Goal: Check status: Check status

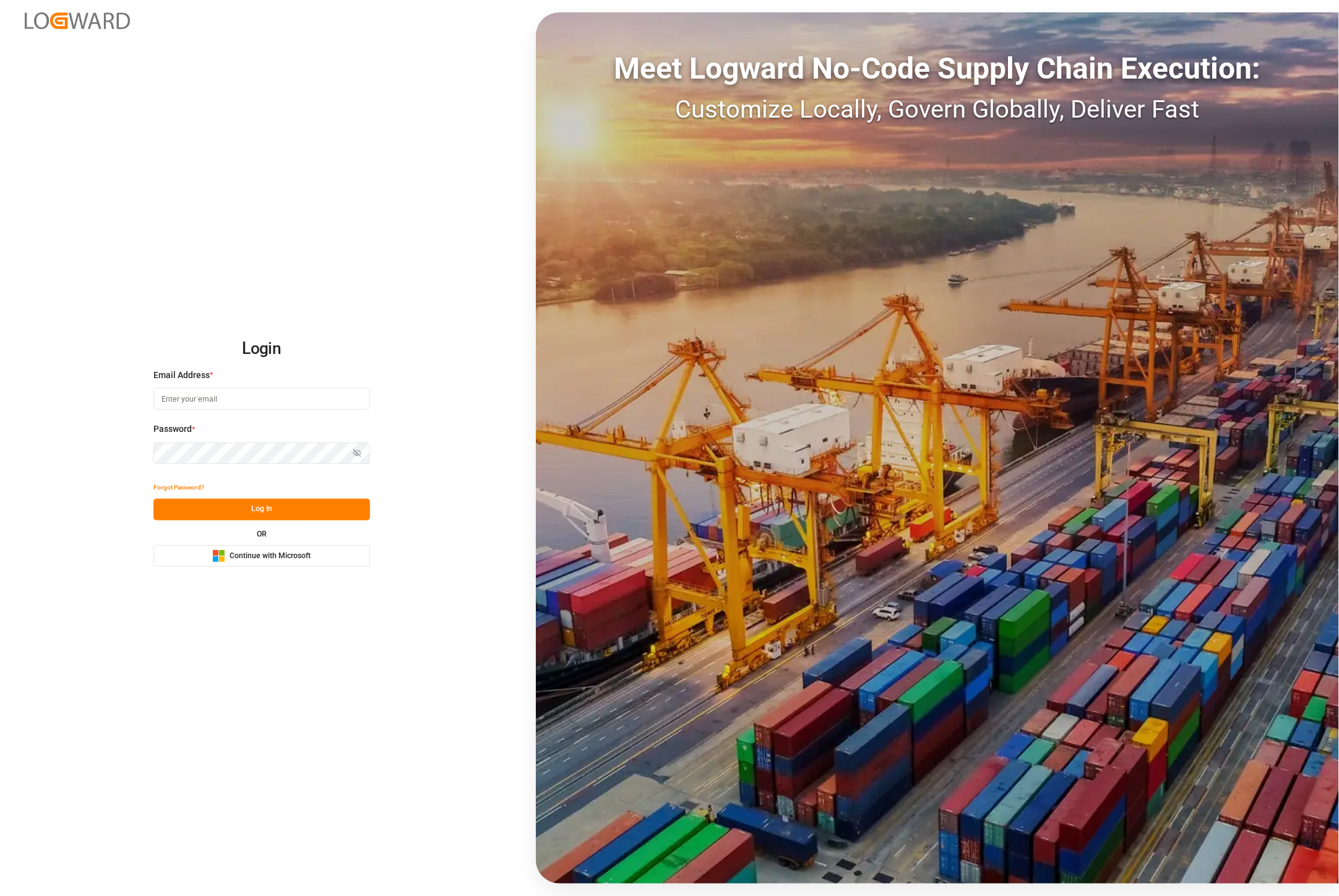
click at [308, 553] on span "Continue with Microsoft" at bounding box center [270, 555] width 81 height 11
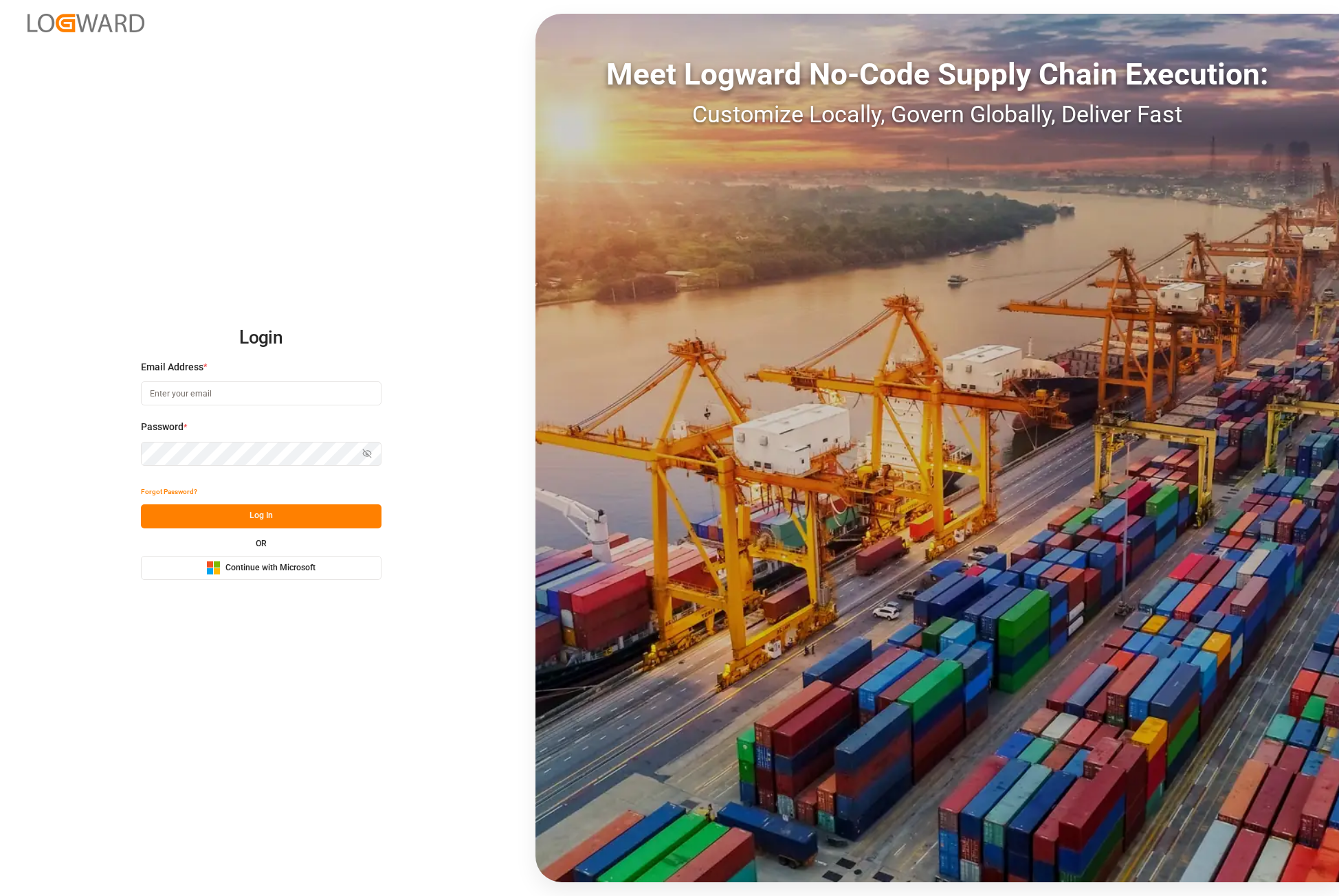
click at [281, 569] on span "Continue with Microsoft" at bounding box center [270, 567] width 90 height 12
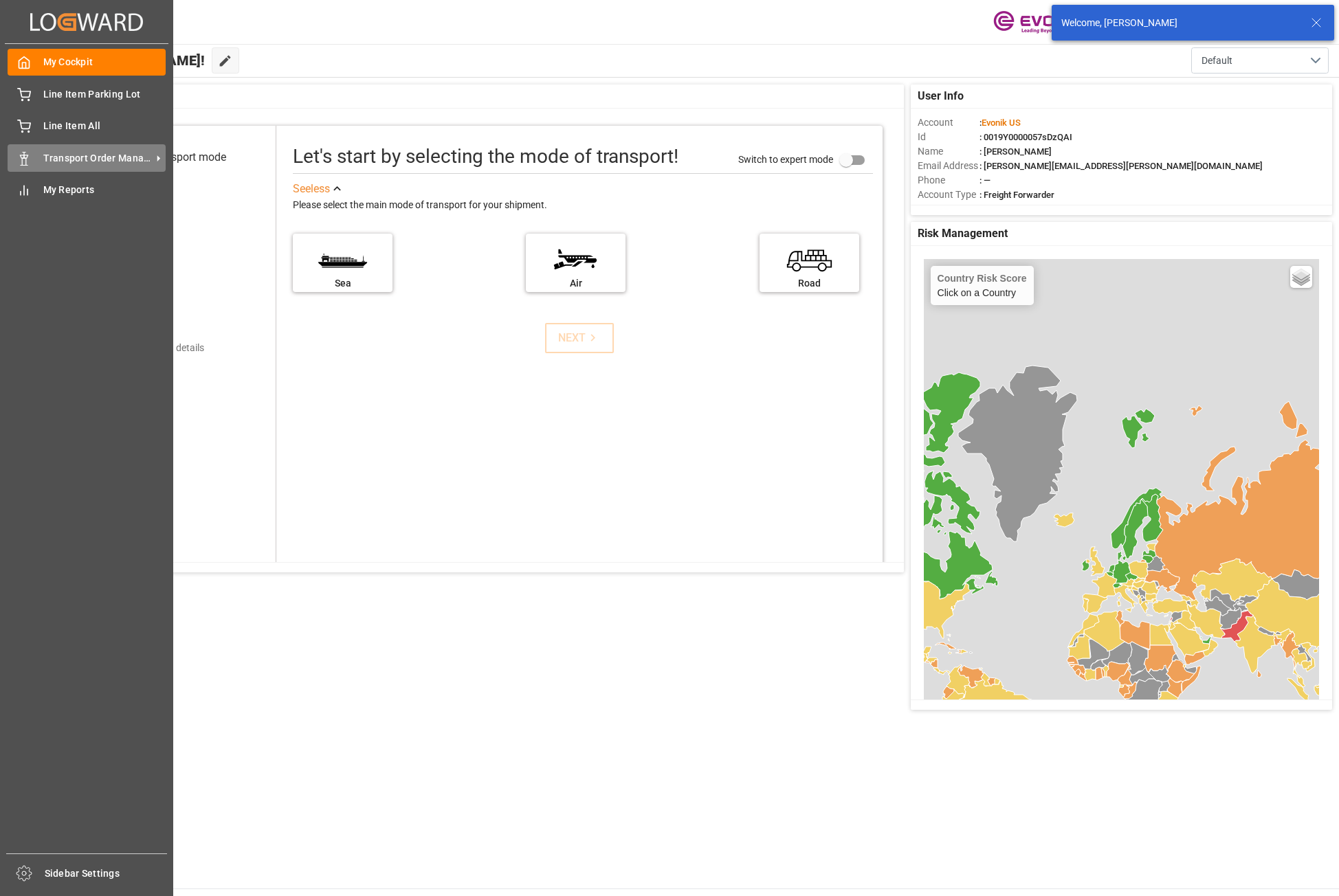
click at [43, 153] on span "Transport Order Management" at bounding box center [97, 157] width 109 height 14
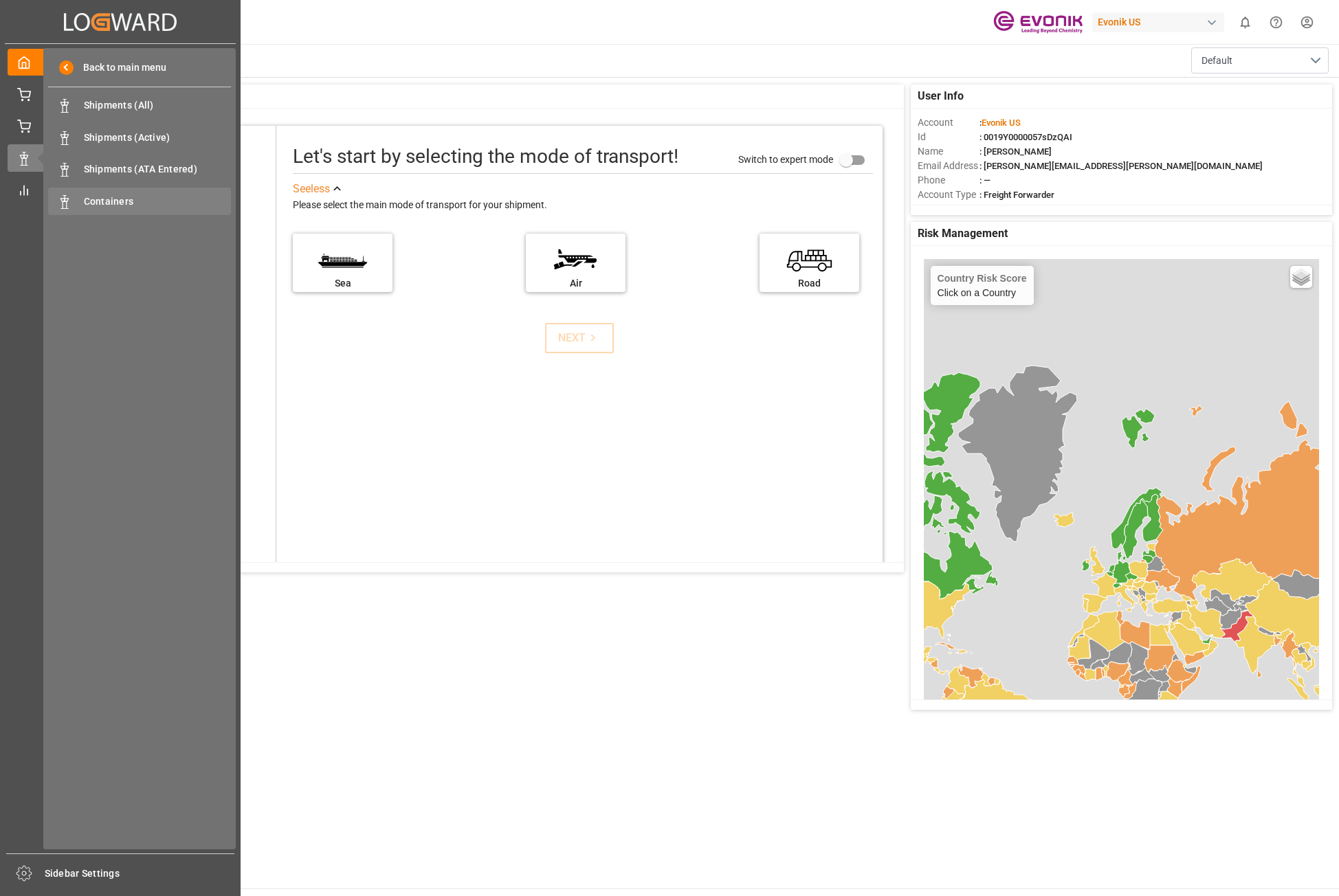
click at [143, 207] on span "Containers" at bounding box center [157, 201] width 148 height 14
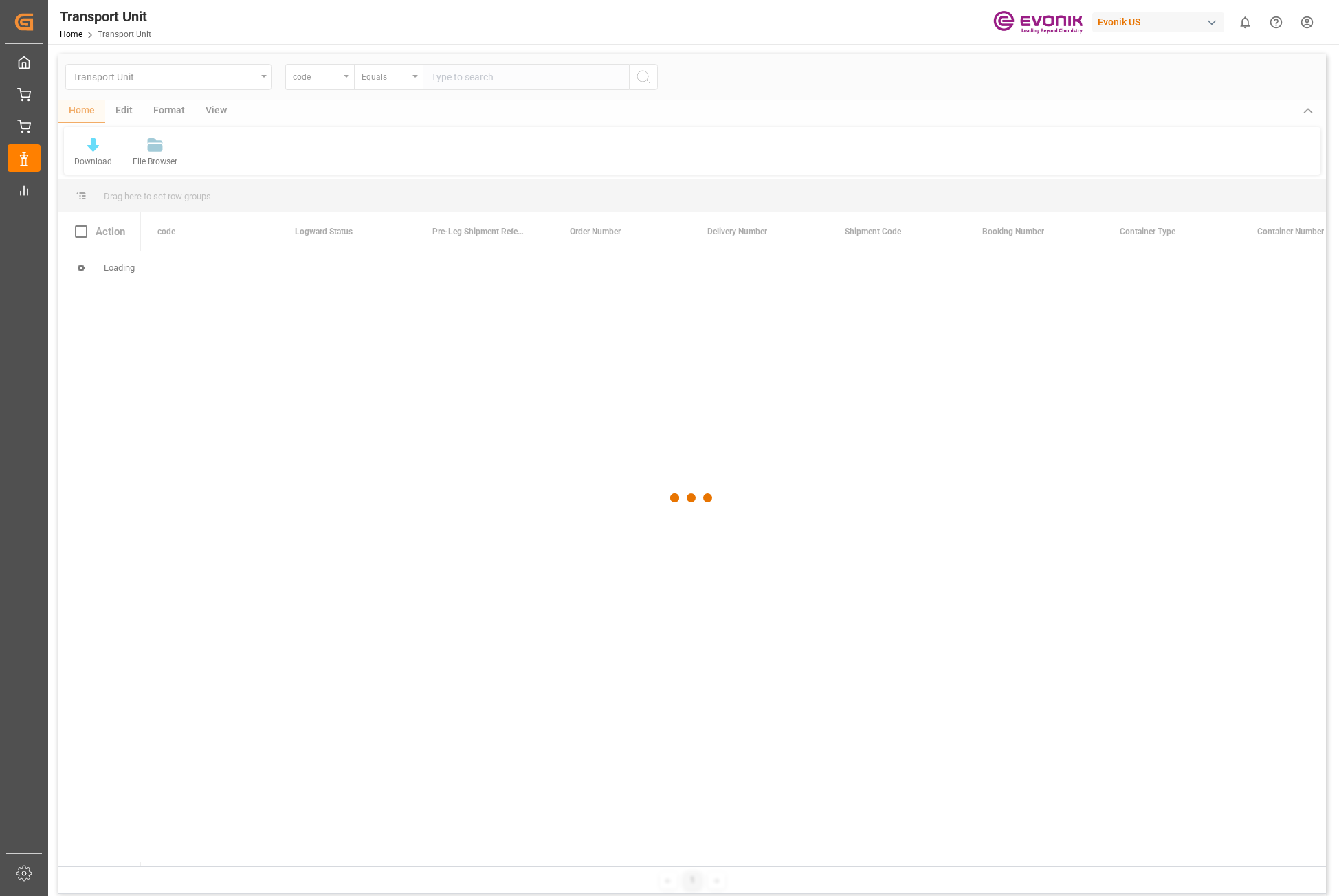
click at [346, 77] on div at bounding box center [692, 497] width 1267 height 888
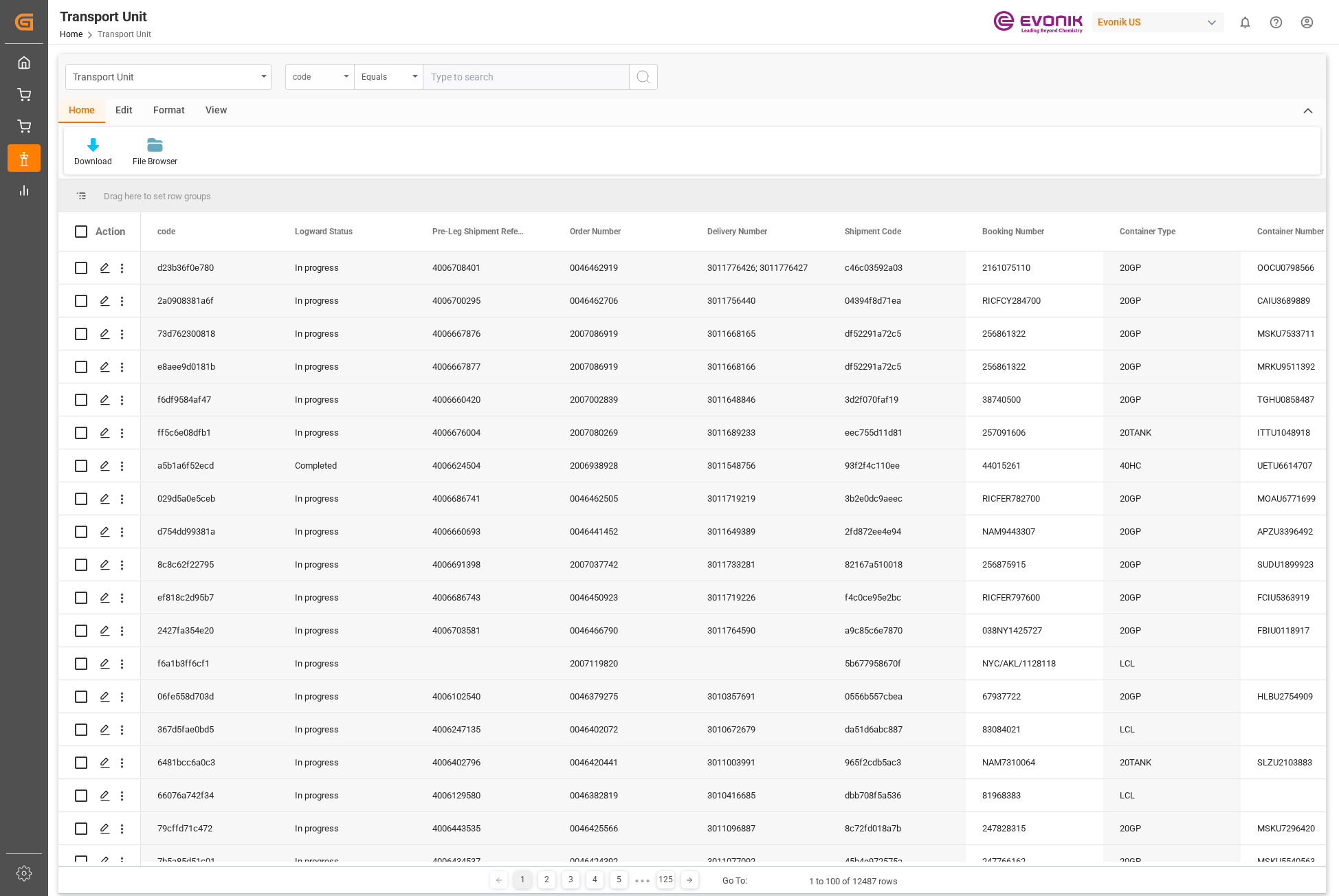
click at [343, 80] on div "code" at bounding box center [320, 77] width 69 height 26
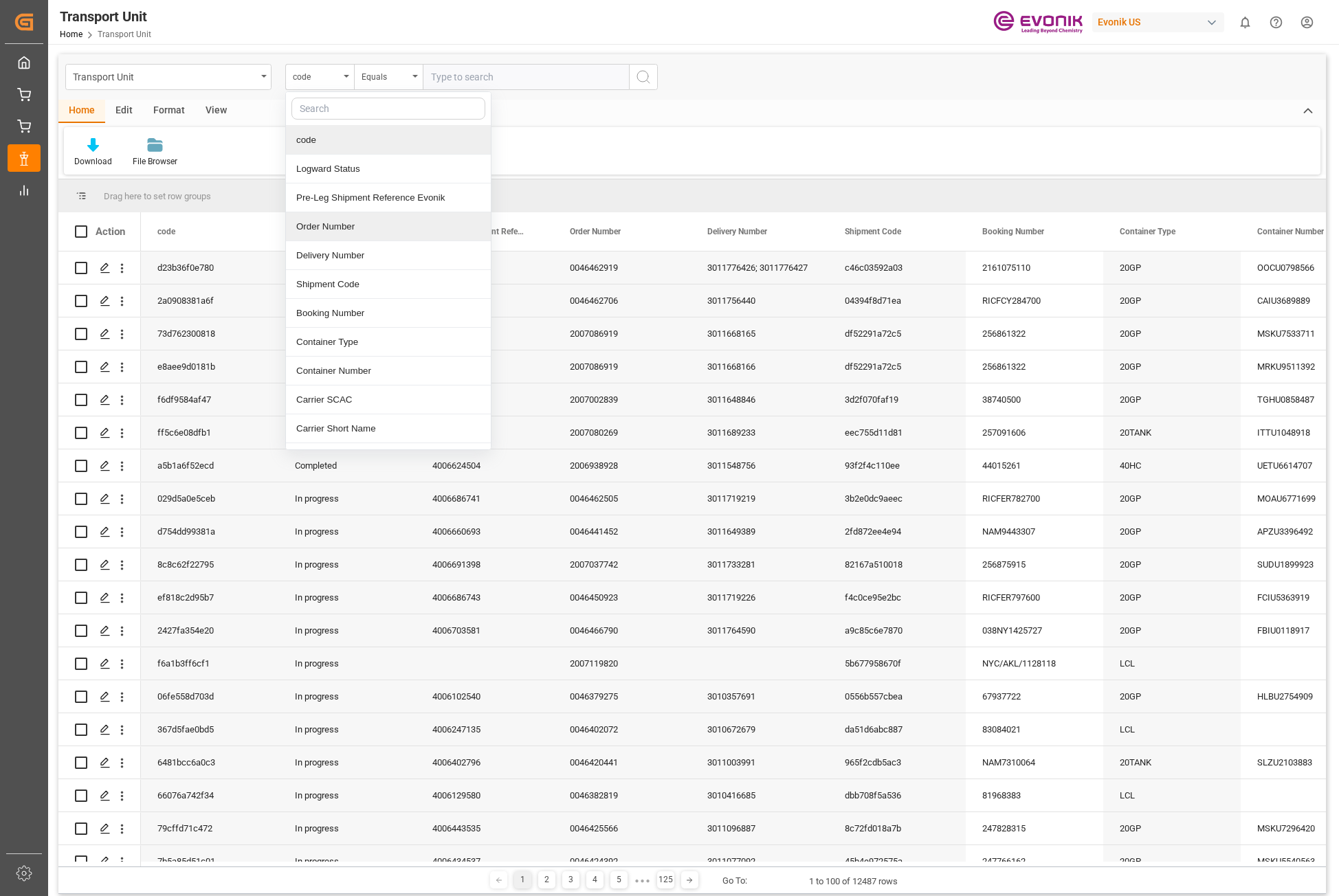
scroll to position [138, 0]
click at [356, 238] on div "Container Number" at bounding box center [389, 233] width 205 height 29
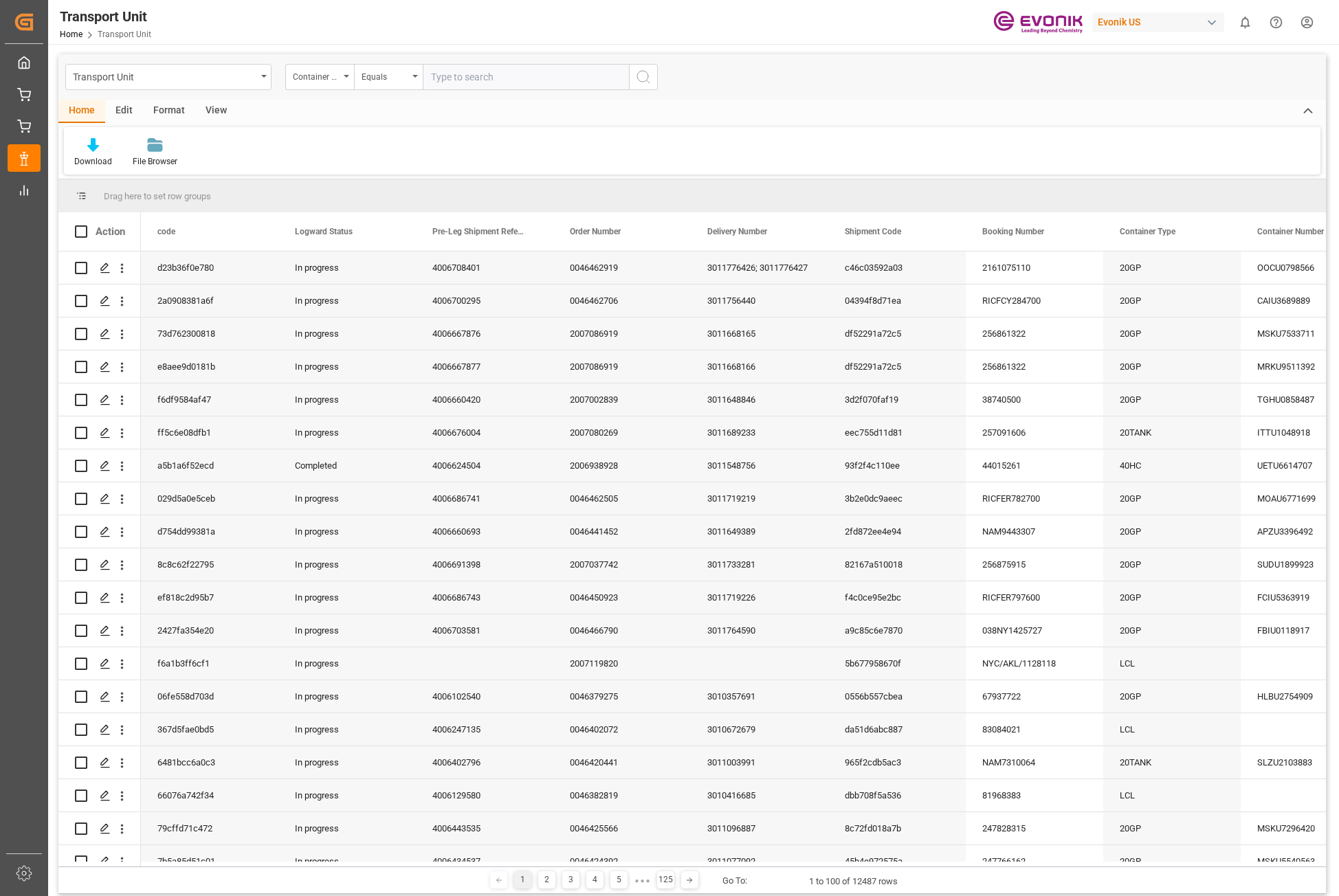
click at [494, 72] on input "text" at bounding box center [526, 77] width 206 height 26
paste input "FETU8715883"
type input "FETU8715883"
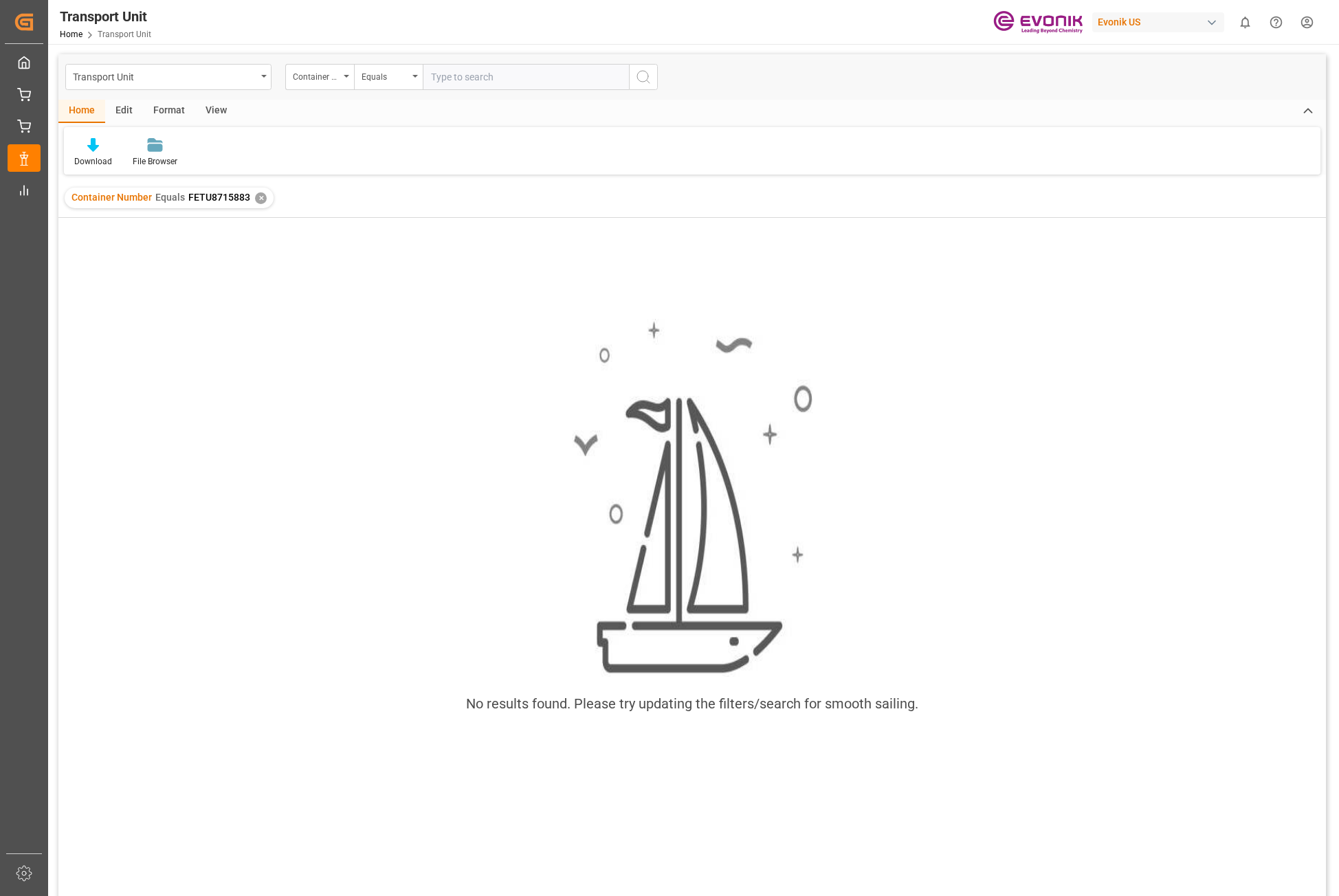
click at [252, 200] on div "Container Number Equals FETU8715883 ✕" at bounding box center [169, 197] width 209 height 20
click at [260, 200] on div "✕" at bounding box center [261, 198] width 12 height 12
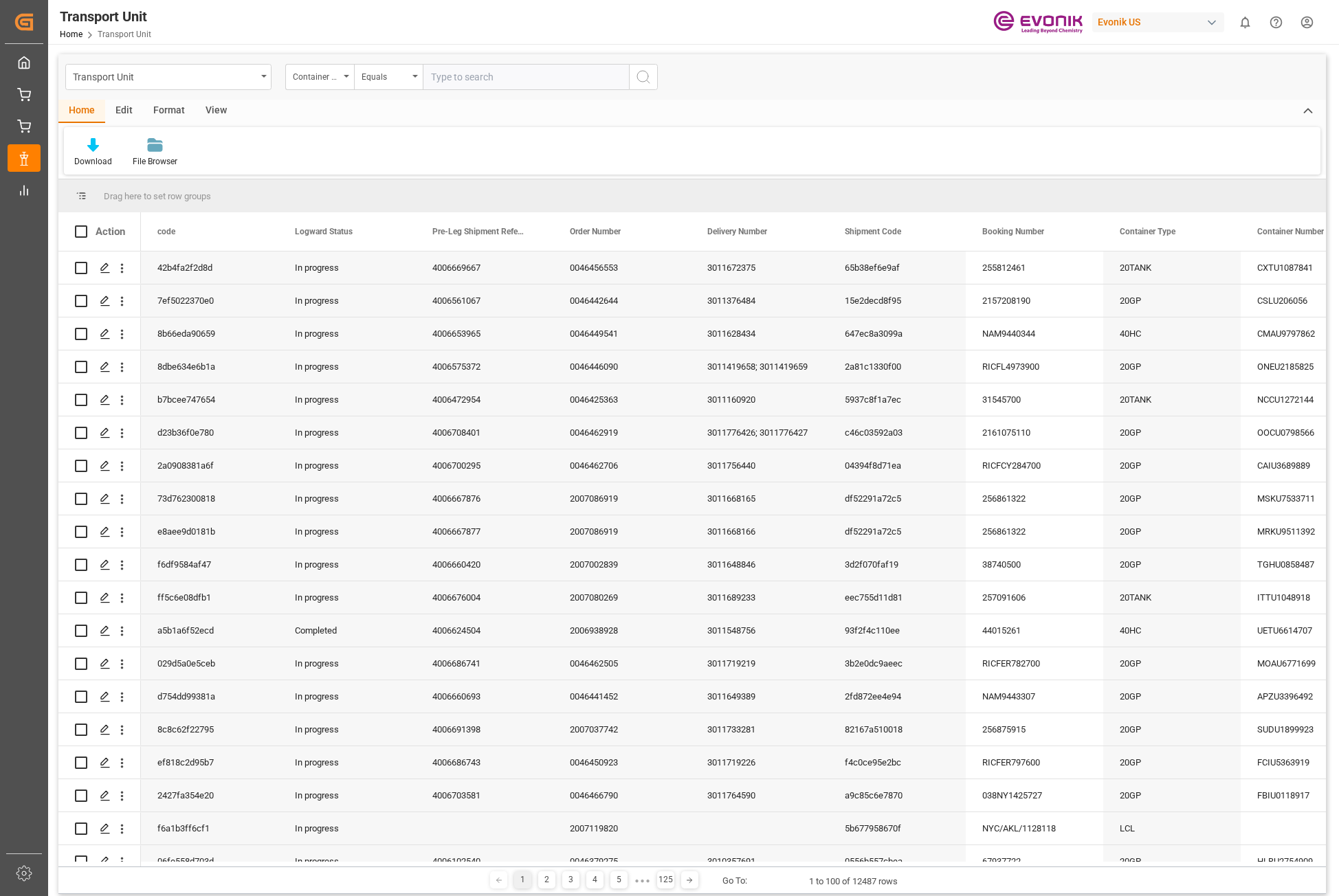
click at [485, 80] on input "text" at bounding box center [526, 77] width 206 height 26
paste input "FETU1110592"
type input "FETU1110592"
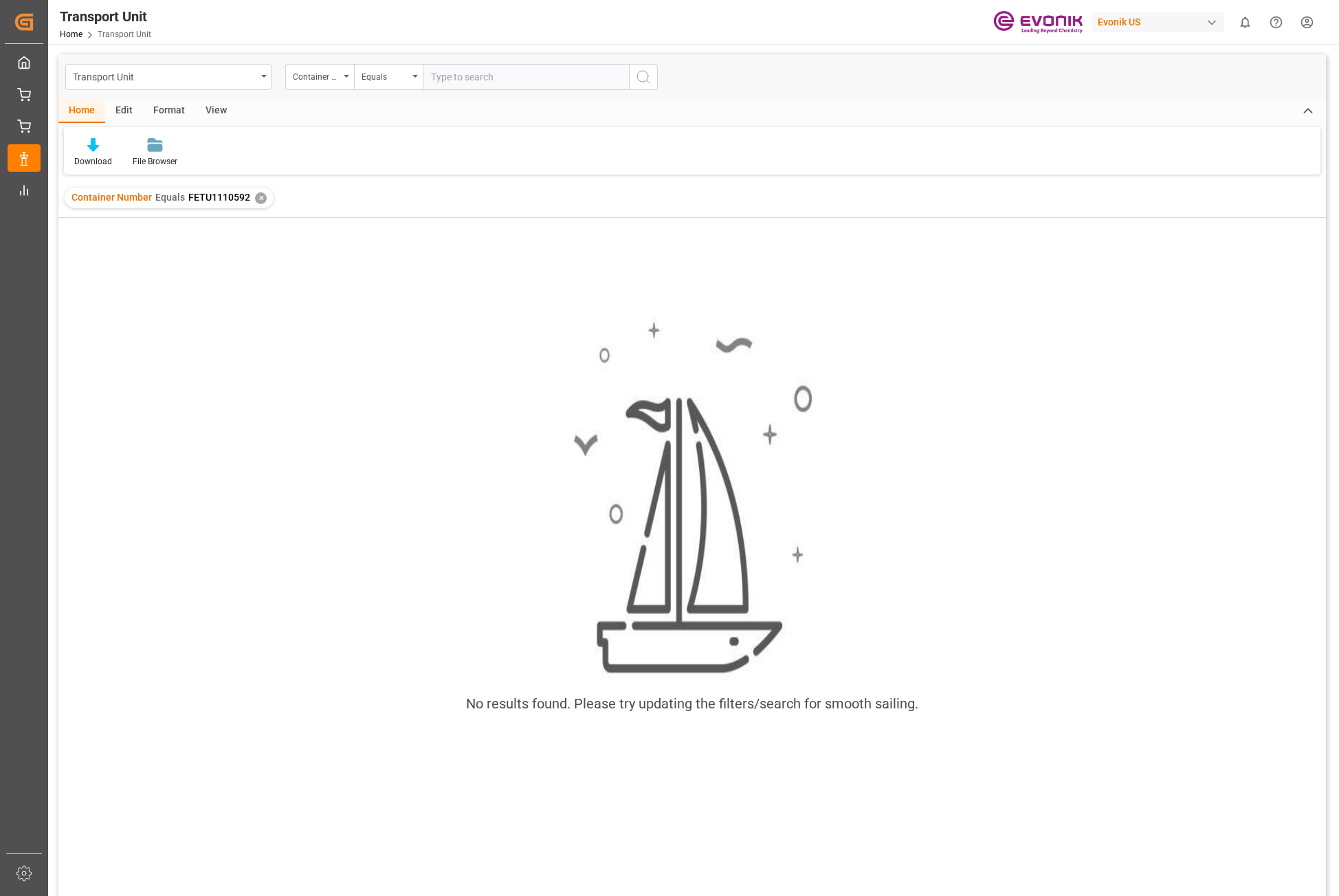
click at [260, 202] on div "✕" at bounding box center [261, 198] width 12 height 12
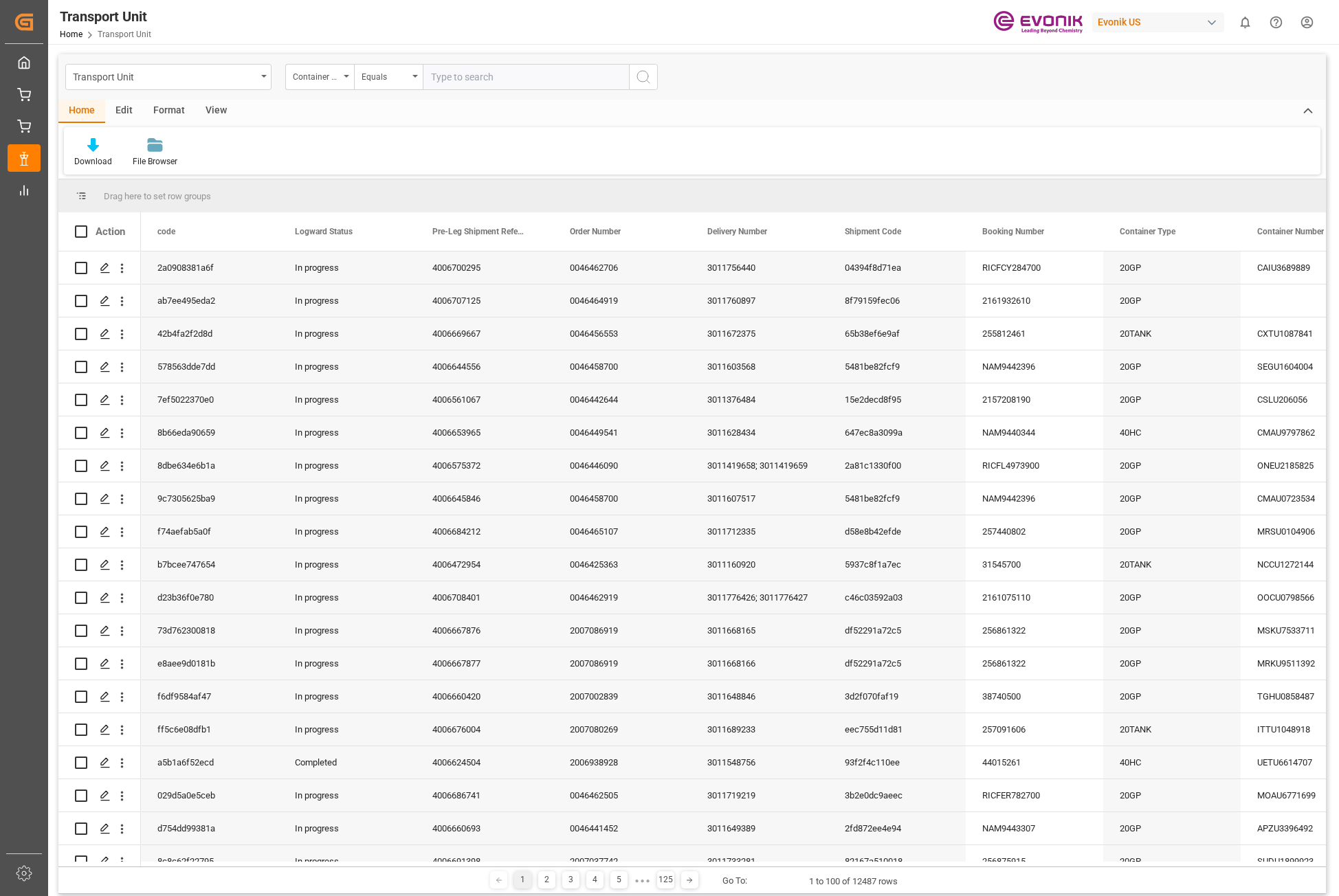
click at [497, 80] on input "text" at bounding box center [526, 77] width 206 height 26
paste input "FLNU6809190"
type input "FLNU6809190"
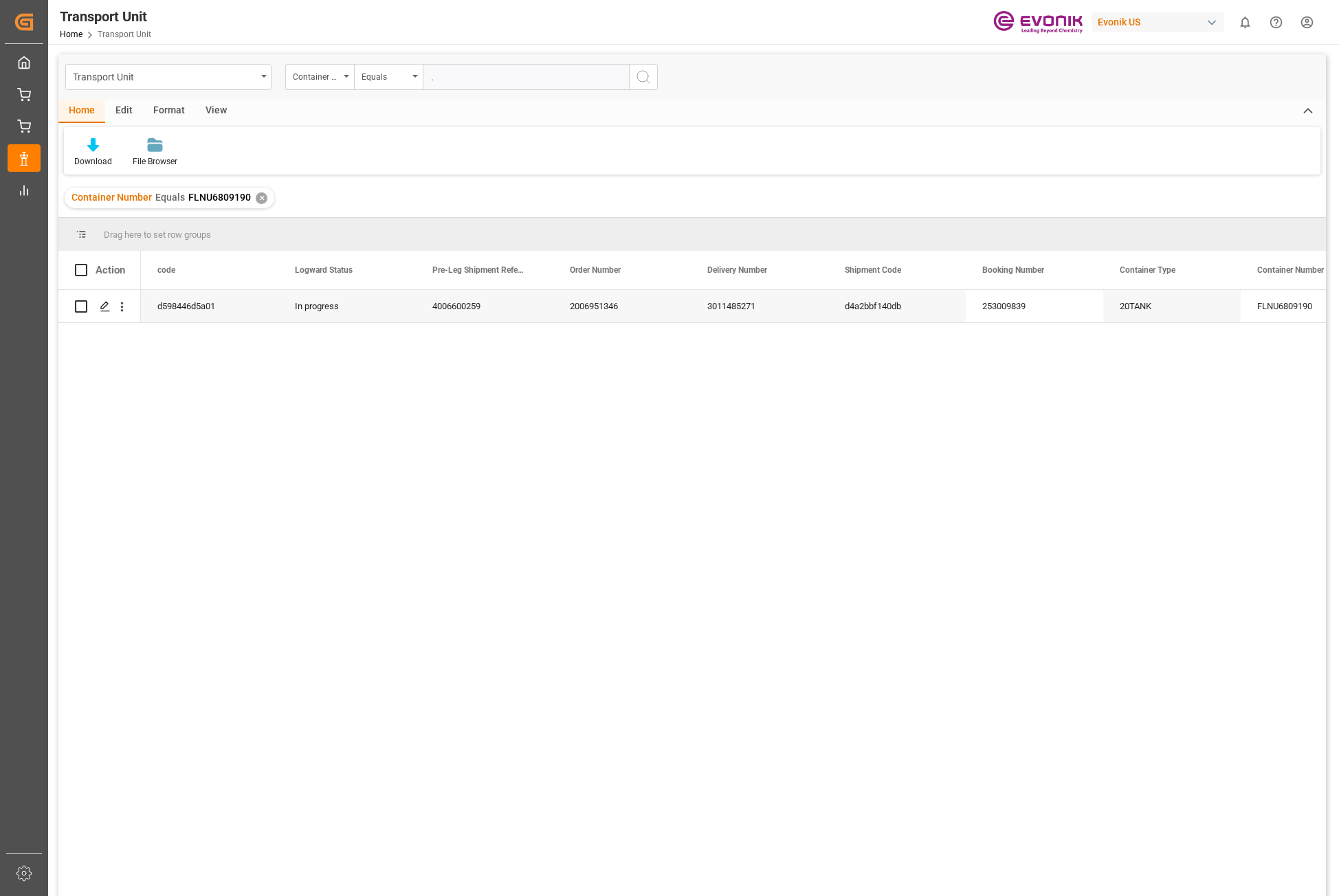
click at [497, 80] on input "." at bounding box center [526, 77] width 206 height 26
type input "FLNU6809190"
click at [259, 200] on div "✕" at bounding box center [261, 198] width 12 height 12
click at [260, 200] on div "✕" at bounding box center [261, 198] width 12 height 12
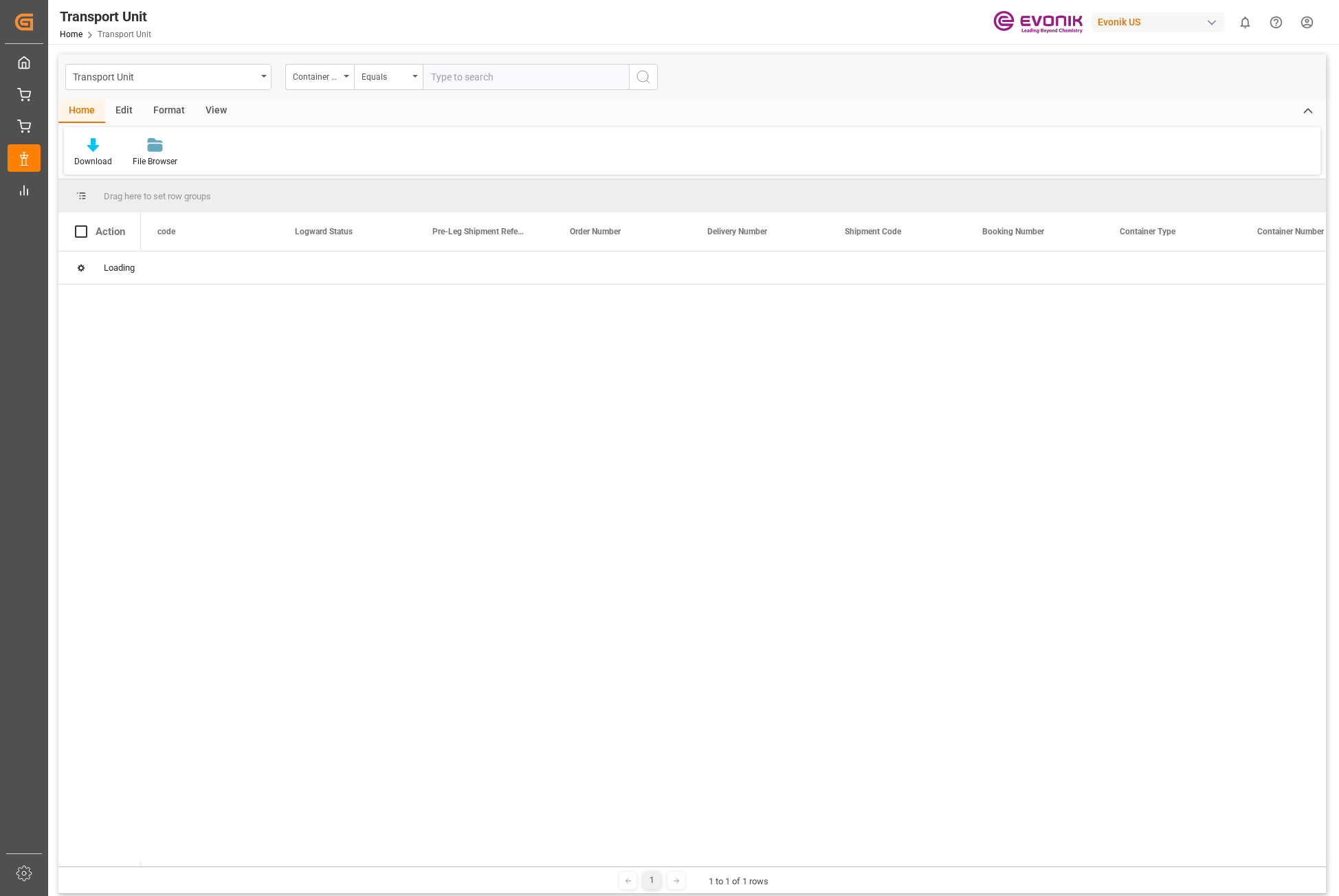
click at [502, 80] on input "text" at bounding box center [526, 77] width 206 height 26
paste input "FLNU6809190"
type input "FLNU6809190"
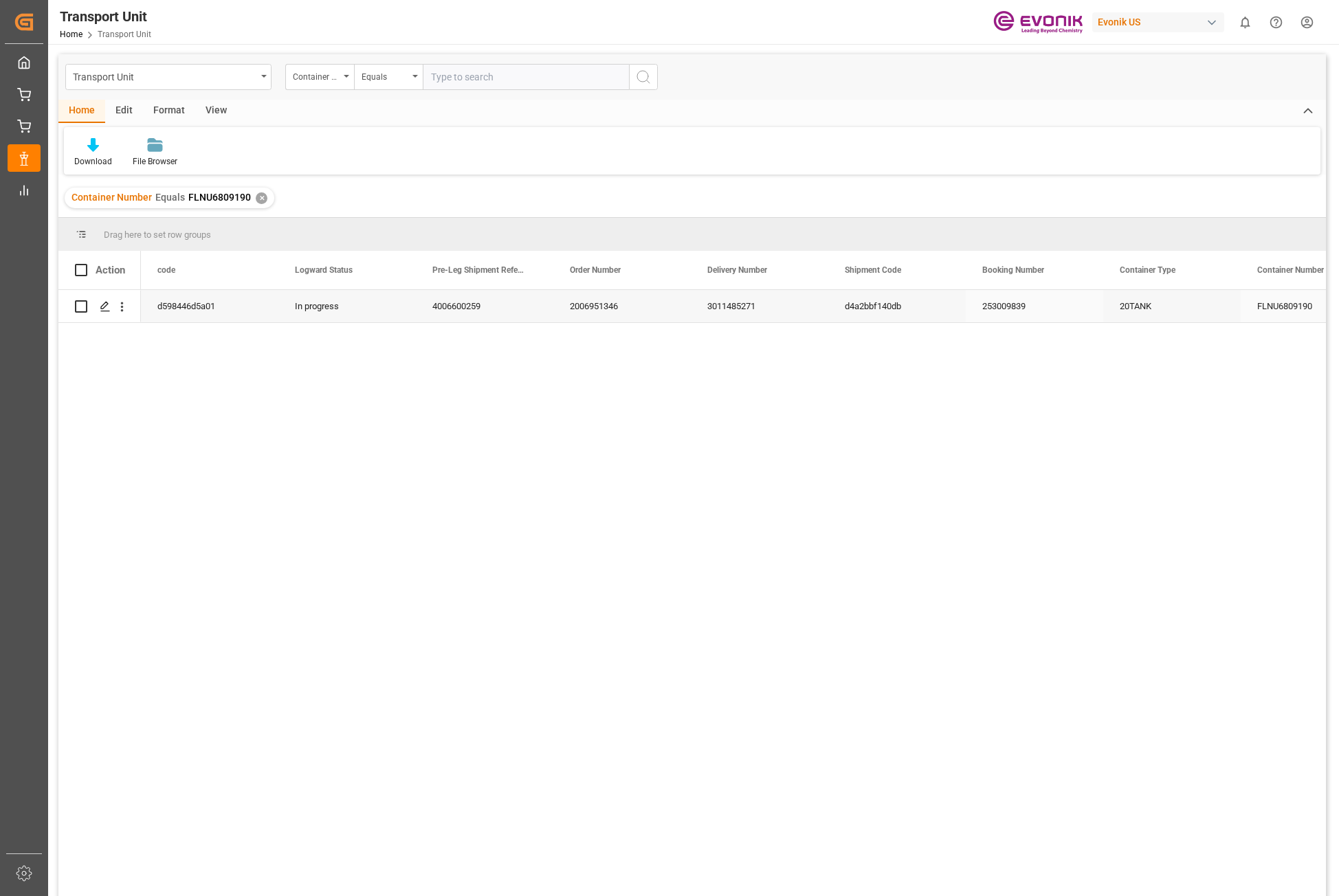
click at [760, 310] on div "3011485271" at bounding box center [759, 305] width 138 height 33
